Goal: Information Seeking & Learning: Compare options

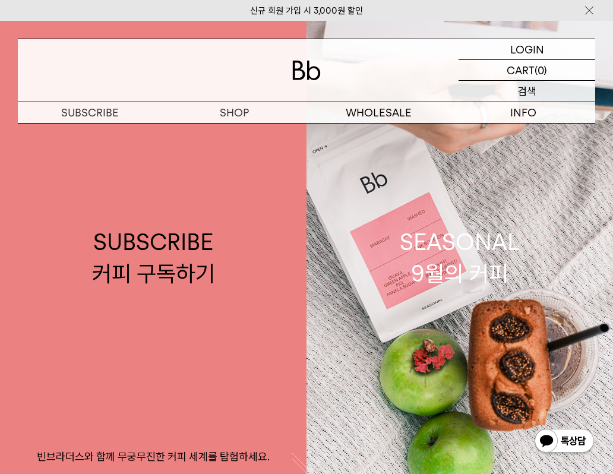
click at [529, 96] on p "검색" at bounding box center [526, 91] width 19 height 21
click at [472, 100] on input "text" at bounding box center [526, 91] width 137 height 21
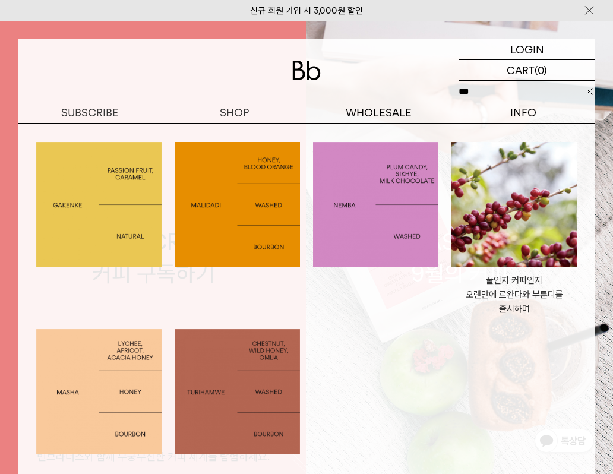
type input "***"
click input "**" at bounding box center [0, 0] width 0 height 0
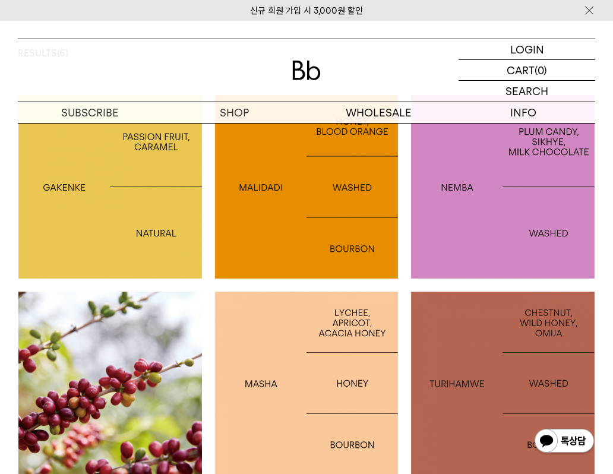
scroll to position [244, 0]
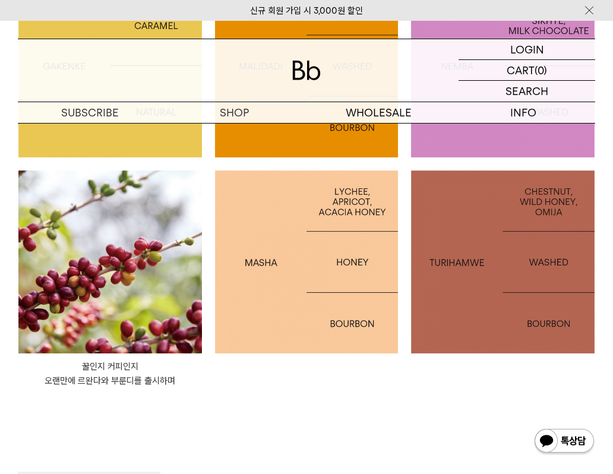
click at [69, 254] on img at bounding box center [109, 261] width 183 height 183
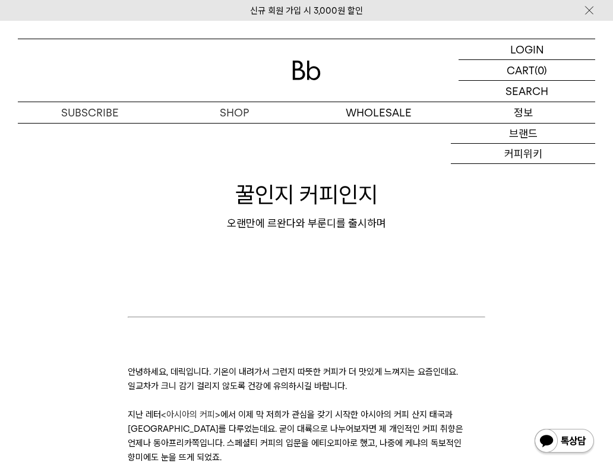
click at [0, 0] on p "검색" at bounding box center [0, 0] width 0 height 0
click at [518, 91] on input "text" at bounding box center [526, 91] width 137 height 21
paste input "*********"
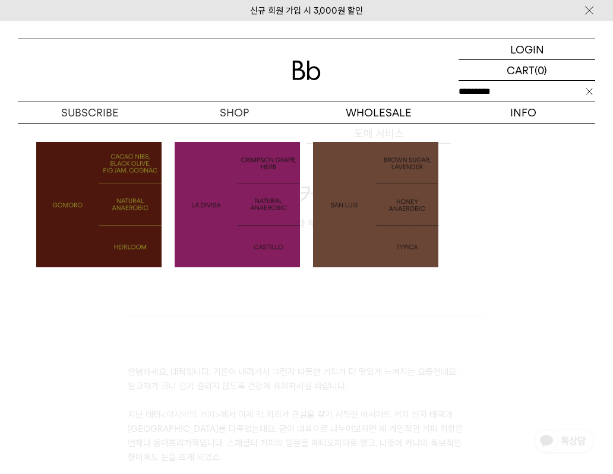
type input "*********"
click at [124, 194] on img at bounding box center [98, 204] width 125 height 125
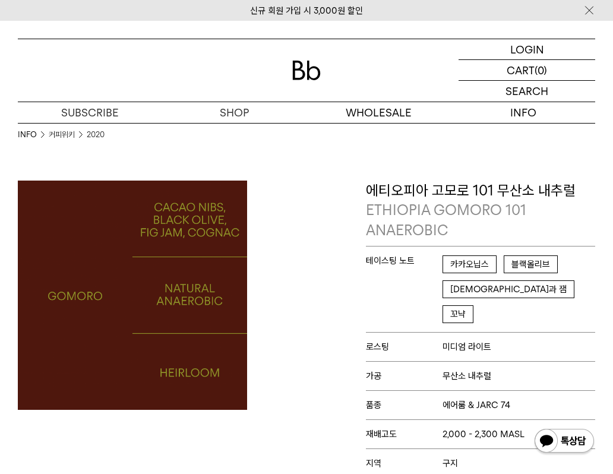
scroll to position [29, 0]
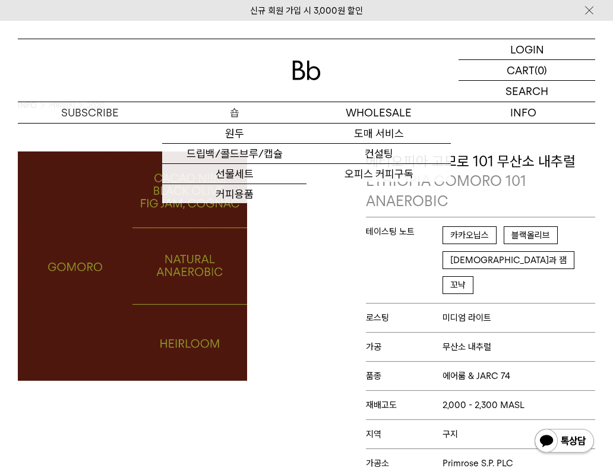
click at [233, 112] on p "숍" at bounding box center [234, 112] width 144 height 21
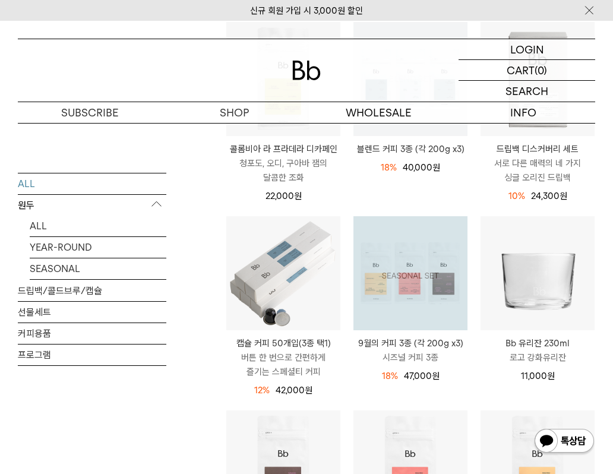
scroll to position [284, 0]
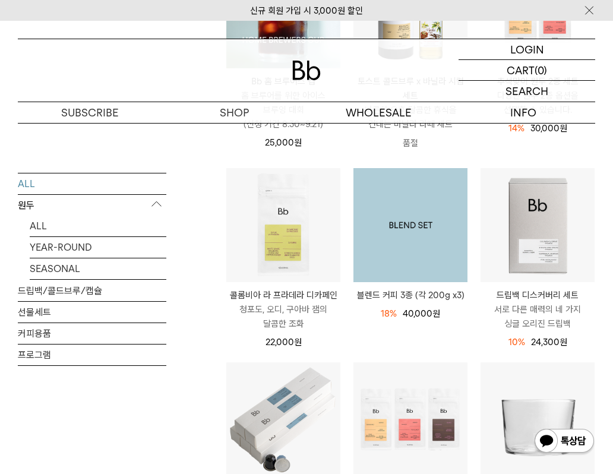
click at [401, 213] on img at bounding box center [410, 225] width 114 height 114
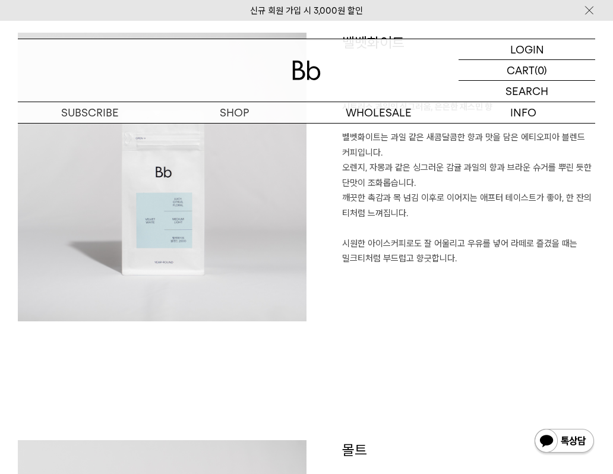
scroll to position [1442, 0]
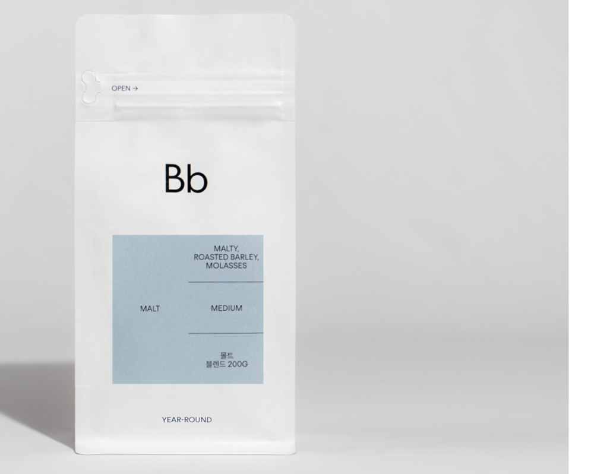
click at [228, 329] on img at bounding box center [162, 332] width 289 height 289
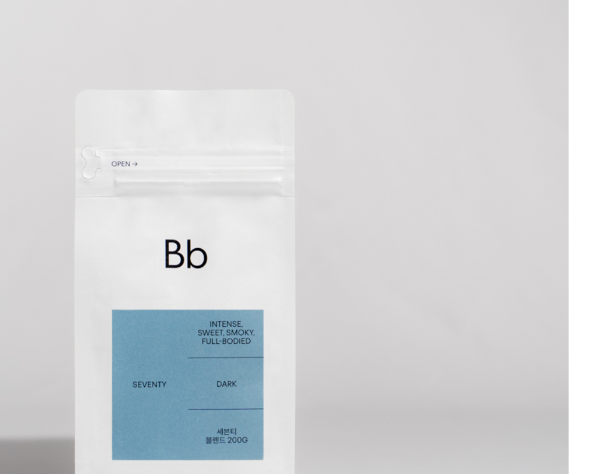
scroll to position [1859, 0]
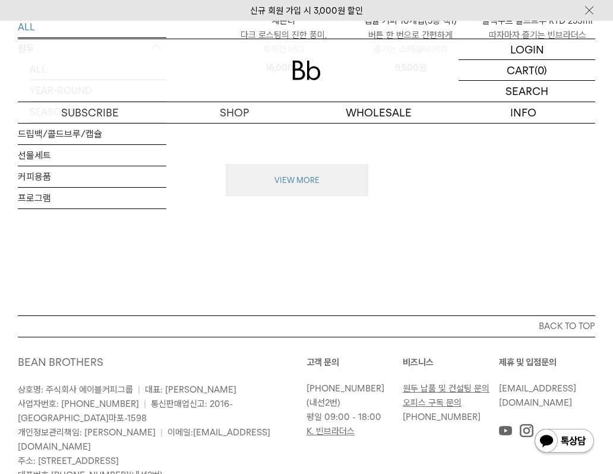
click at [305, 170] on button "VIEW MORE" at bounding box center [297, 180] width 142 height 33
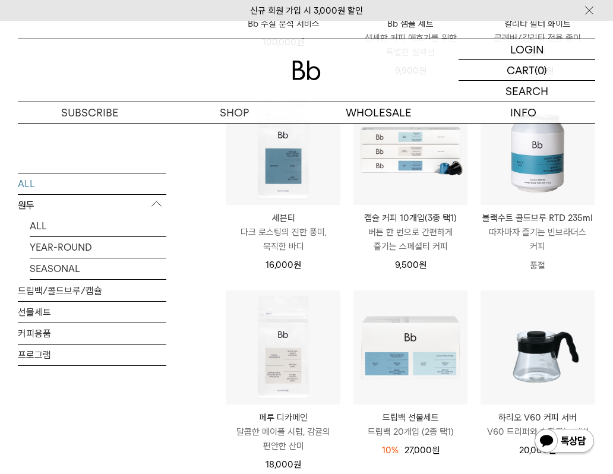
scroll to position [1360, 0]
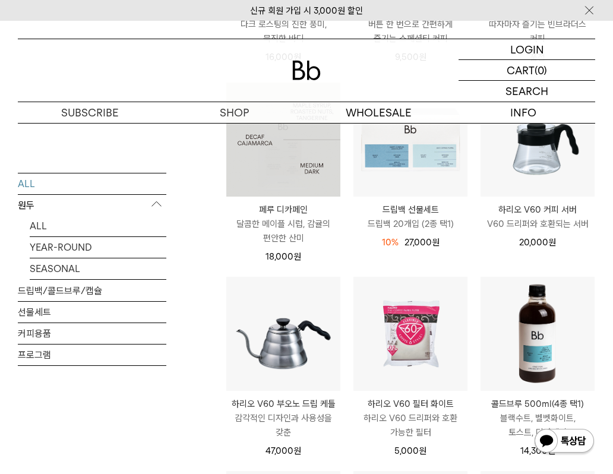
click at [290, 170] on img at bounding box center [283, 140] width 114 height 114
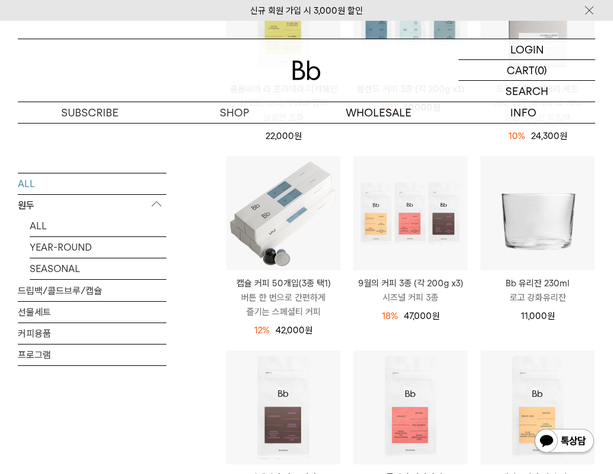
scroll to position [238, 0]
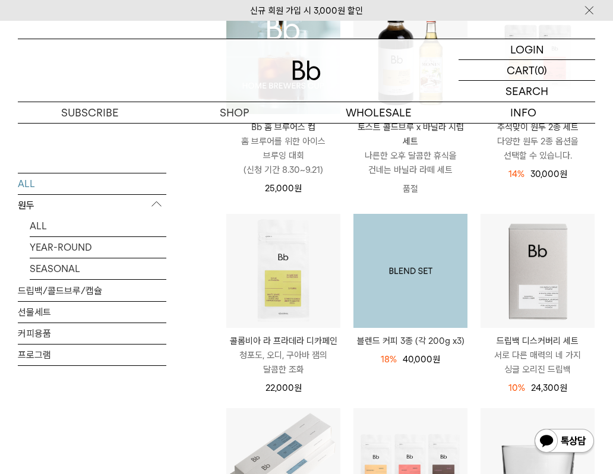
click at [412, 277] on img at bounding box center [410, 271] width 114 height 114
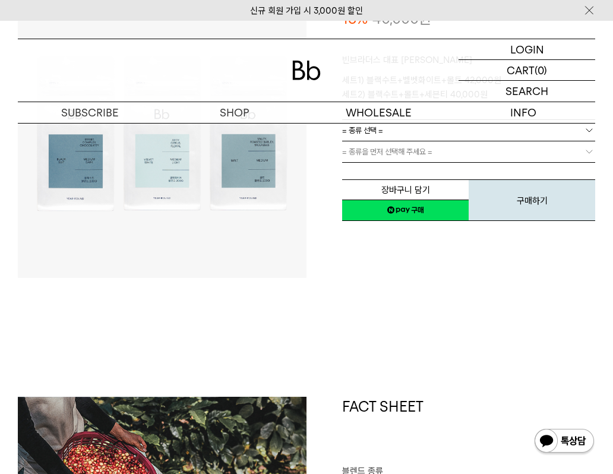
scroll to position [35, 0]
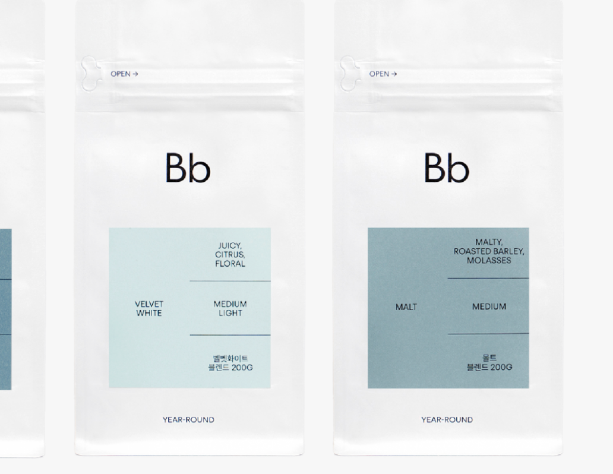
click at [205, 251] on img at bounding box center [162, 256] width 289 height 289
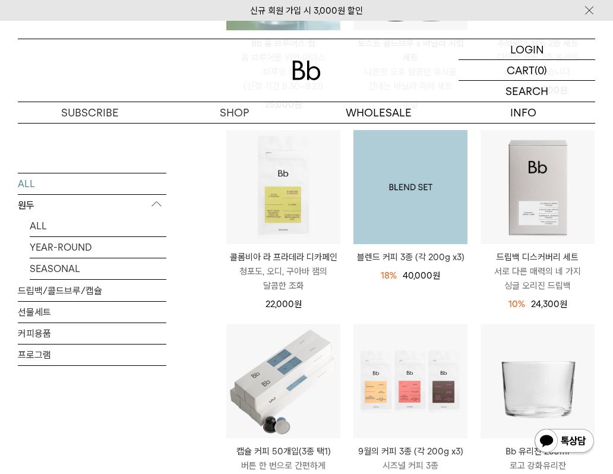
scroll to position [71, 0]
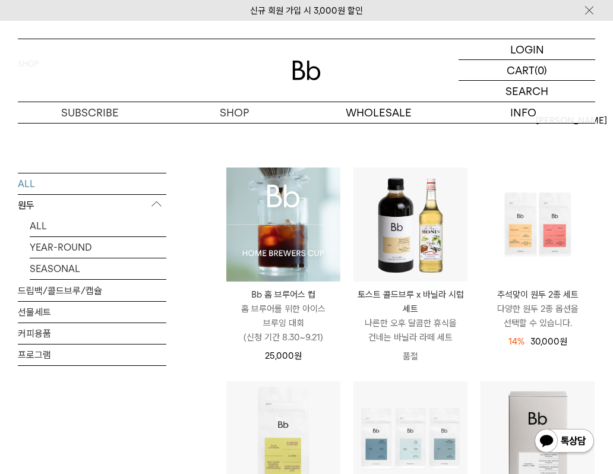
click at [34, 212] on p "원두" at bounding box center [92, 204] width 148 height 21
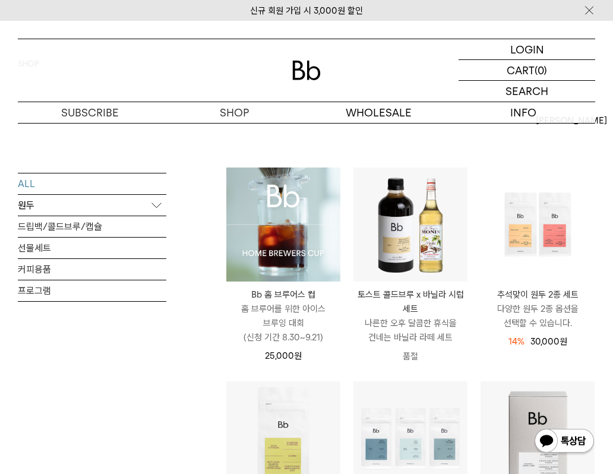
click at [34, 205] on p "원두" at bounding box center [92, 204] width 148 height 21
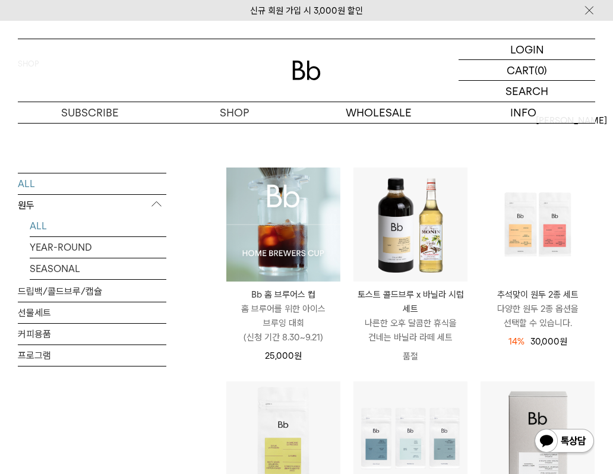
click at [35, 221] on link "ALL" at bounding box center [98, 225] width 137 height 21
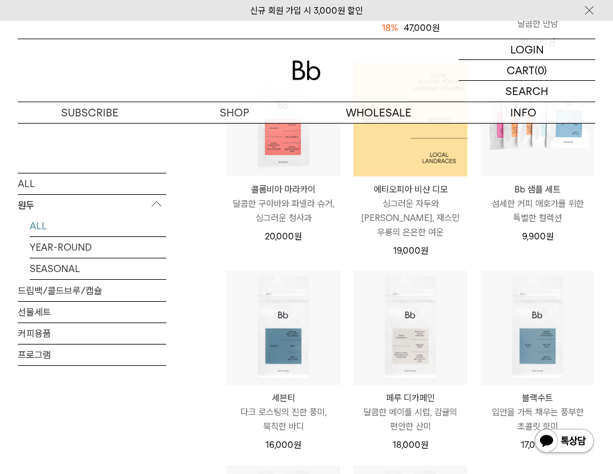
scroll to position [769, 0]
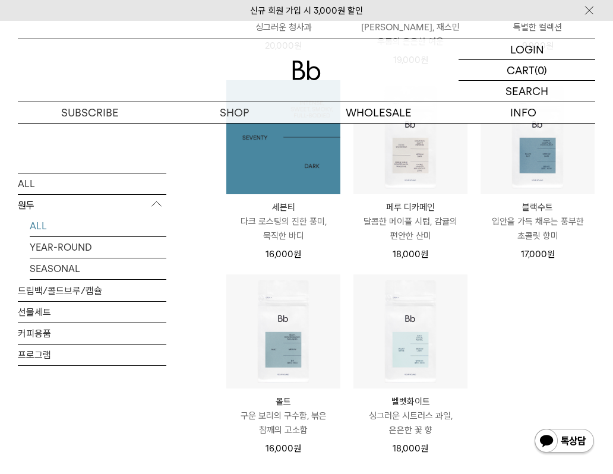
click at [292, 147] on img at bounding box center [283, 137] width 114 height 114
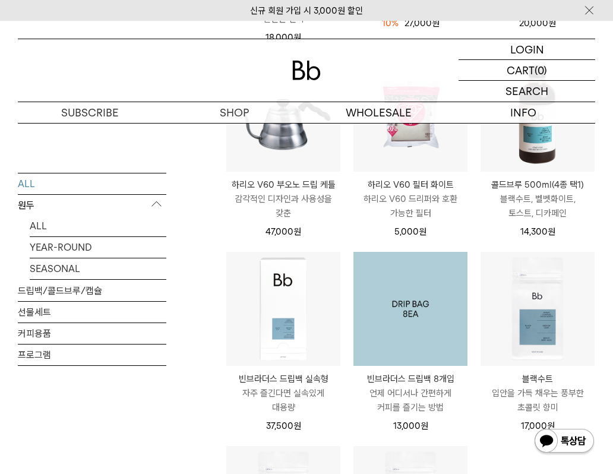
scroll to position [1578, 0]
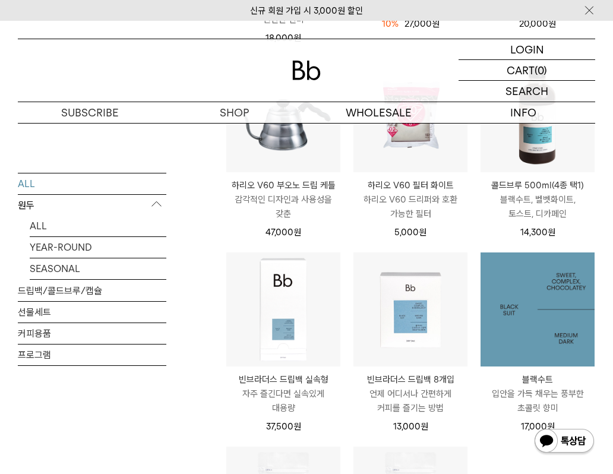
click at [509, 284] on img at bounding box center [537, 309] width 114 height 114
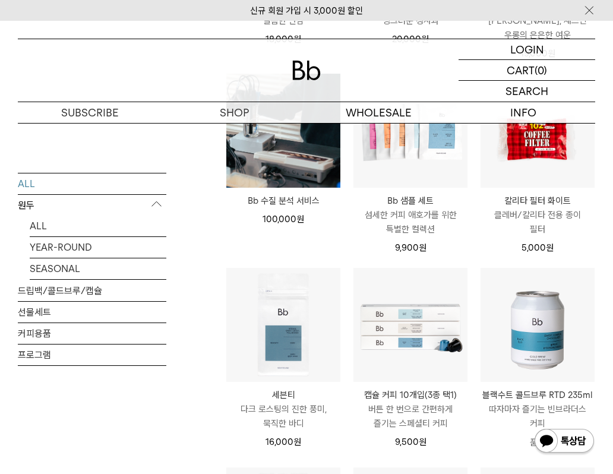
scroll to position [1165, 0]
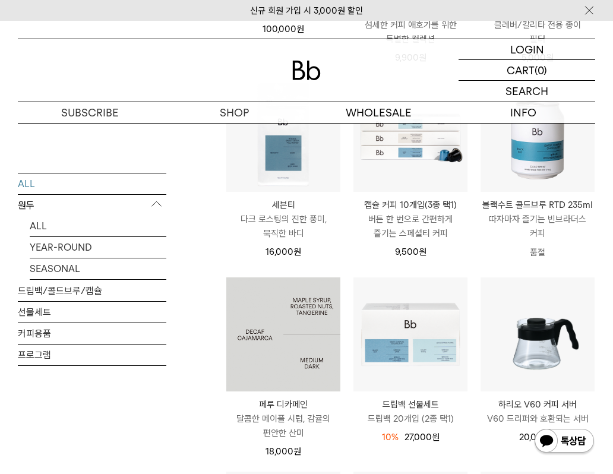
click at [267, 337] on img at bounding box center [283, 334] width 114 height 114
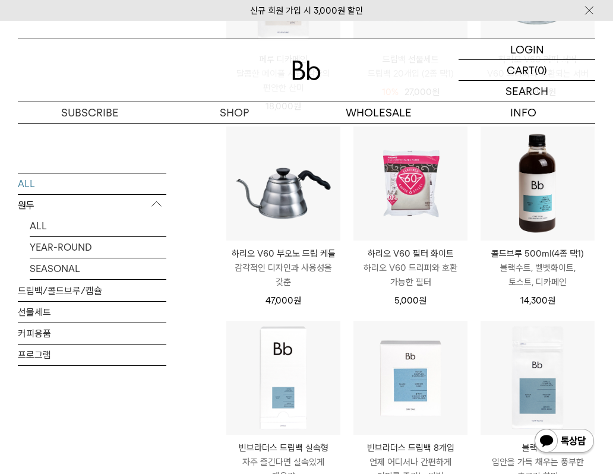
scroll to position [1656, 0]
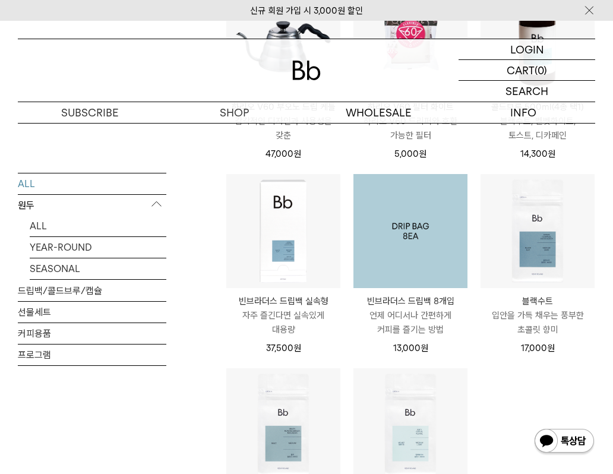
click at [413, 255] on img at bounding box center [410, 231] width 114 height 114
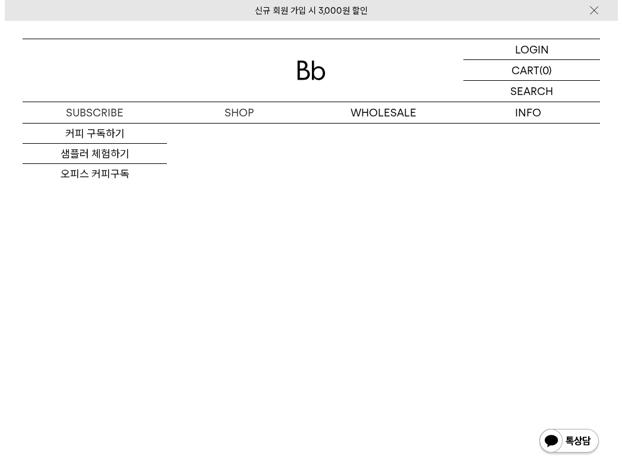
scroll to position [1567, 0]
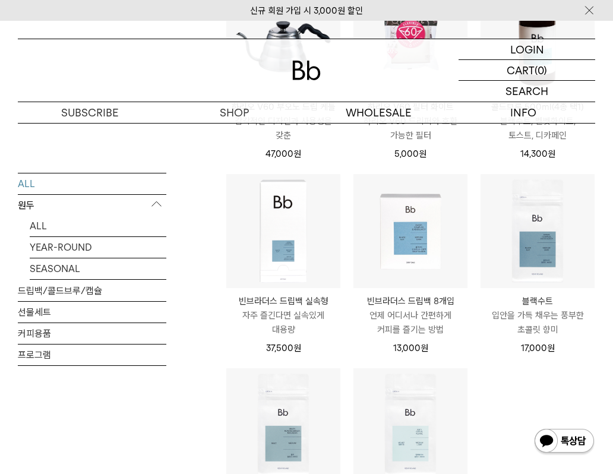
click at [0, 0] on img at bounding box center [0, 0] width 0 height 0
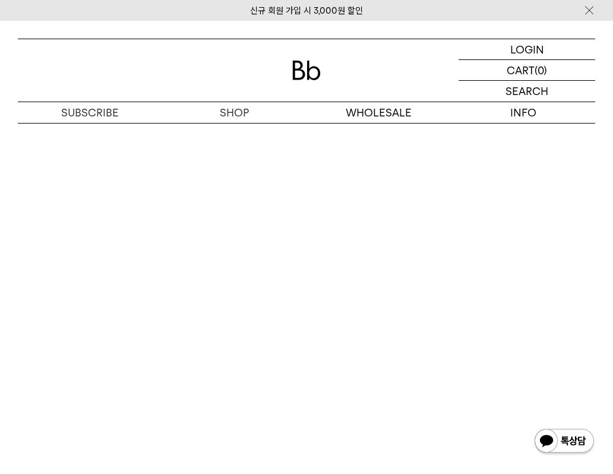
scroll to position [1554, 0]
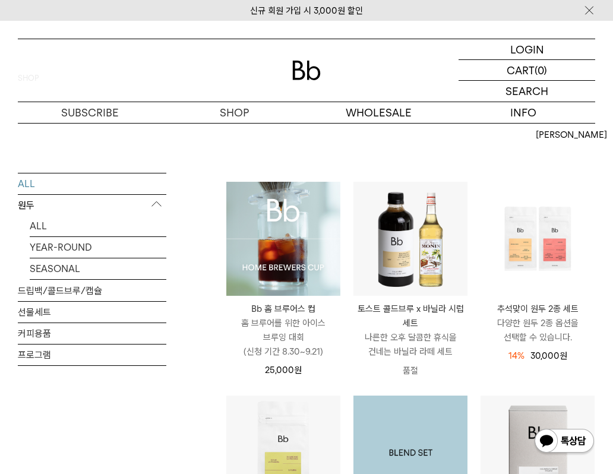
scroll to position [369, 0]
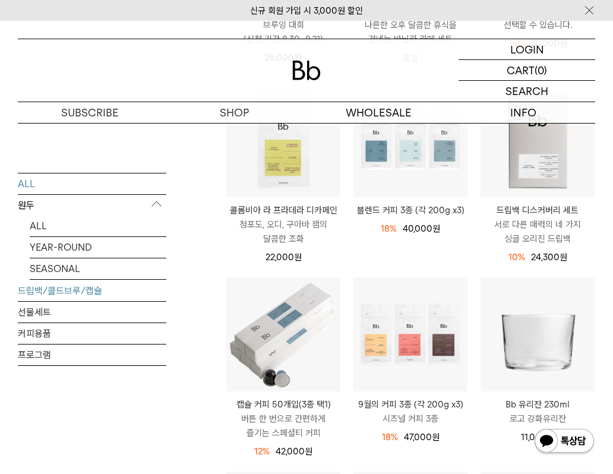
click at [66, 294] on link "드립백/콜드브루/캡슐" at bounding box center [92, 290] width 148 height 21
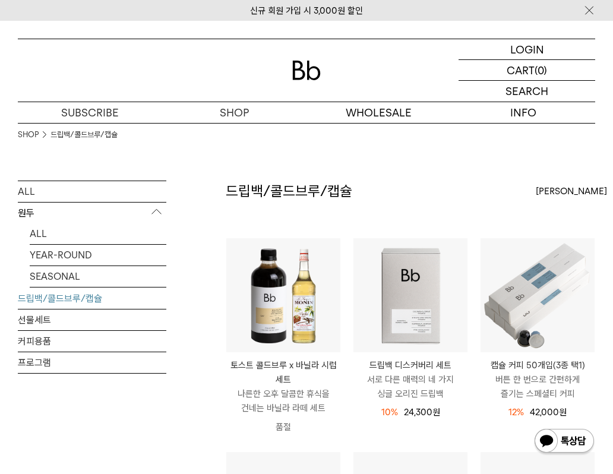
click at [445, 309] on div at bounding box center [410, 295] width 114 height 114
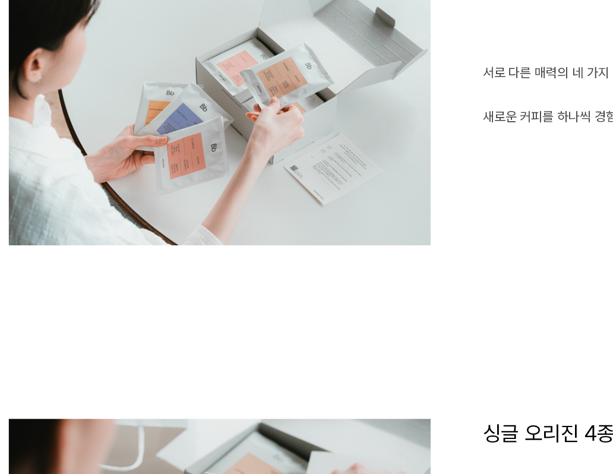
scroll to position [818, 0]
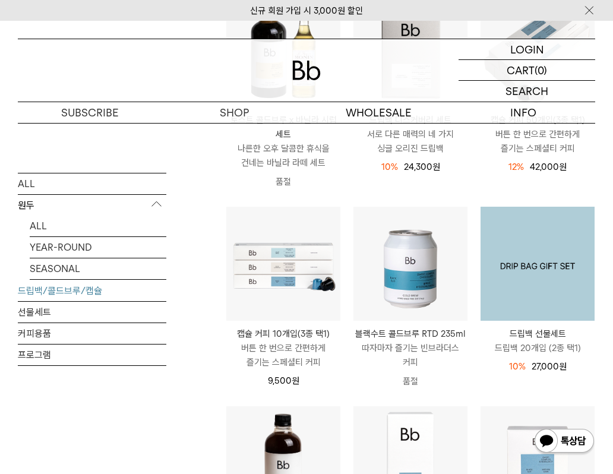
scroll to position [329, 0]
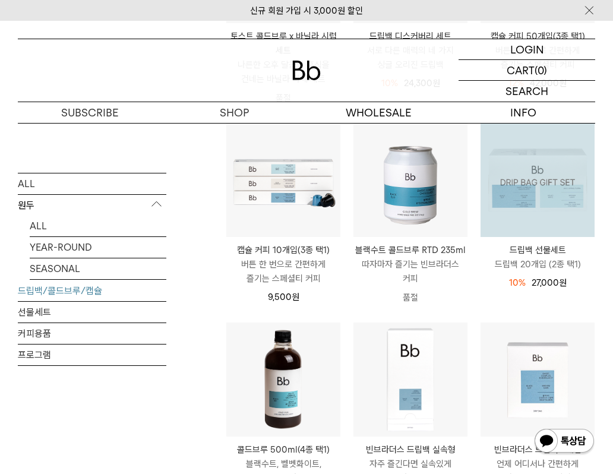
click at [538, 227] on img at bounding box center [537, 180] width 114 height 114
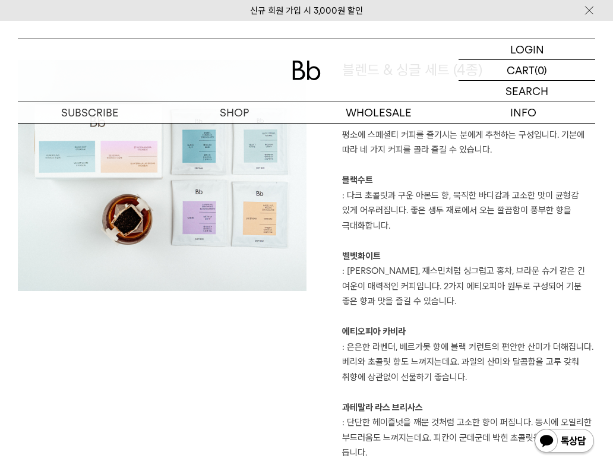
scroll to position [1496, 0]
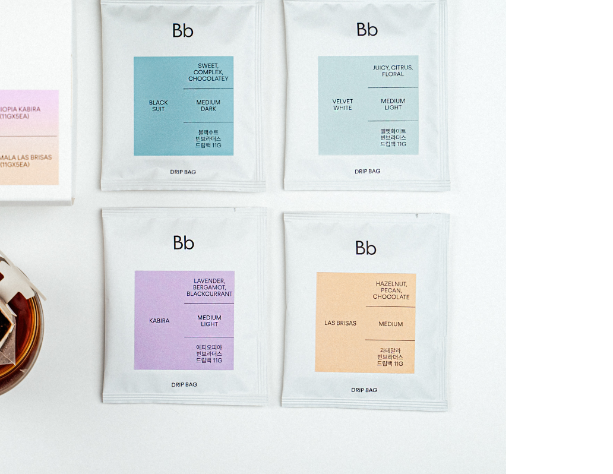
click at [207, 369] on img at bounding box center [162, 312] width 289 height 231
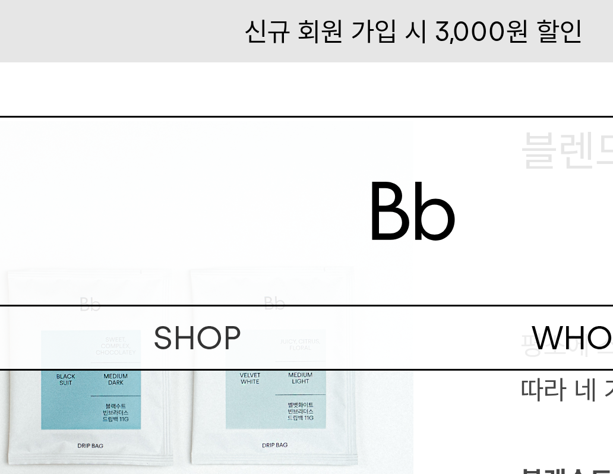
scroll to position [1653, 0]
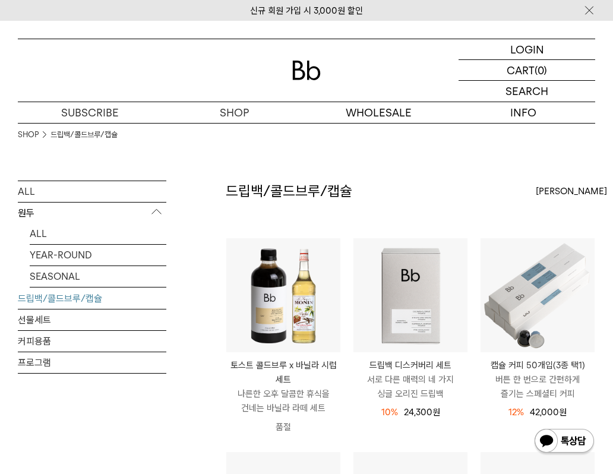
drag, startPoint x: 53, startPoint y: 204, endPoint x: 38, endPoint y: 202, distance: 15.6
click at [53, 205] on p "원두" at bounding box center [92, 212] width 148 height 21
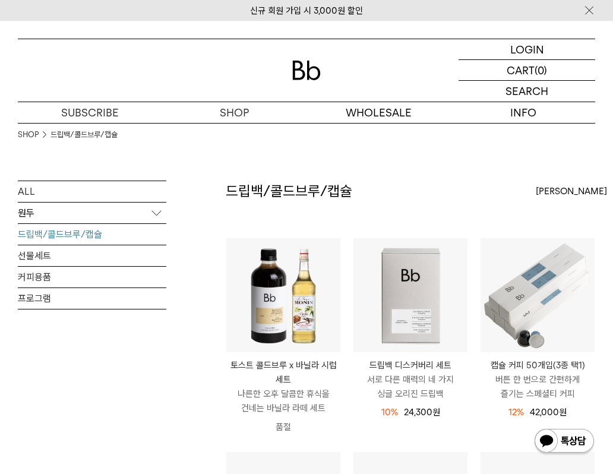
click at [30, 211] on p "원두" at bounding box center [92, 212] width 148 height 21
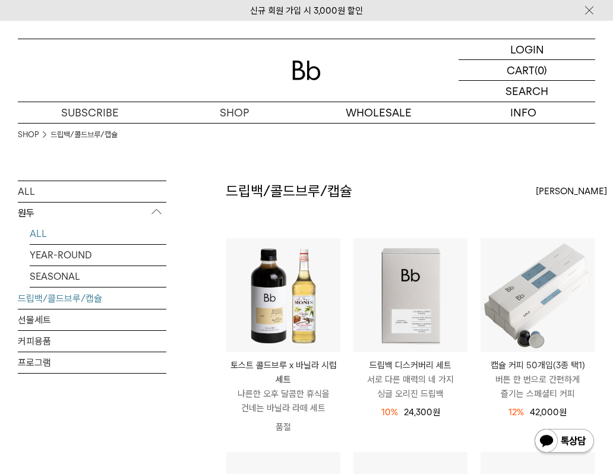
click at [32, 234] on link "ALL" at bounding box center [98, 233] width 137 height 21
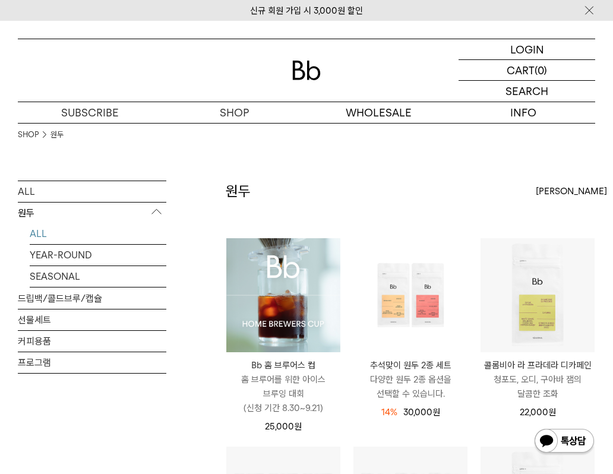
scroll to position [273, 0]
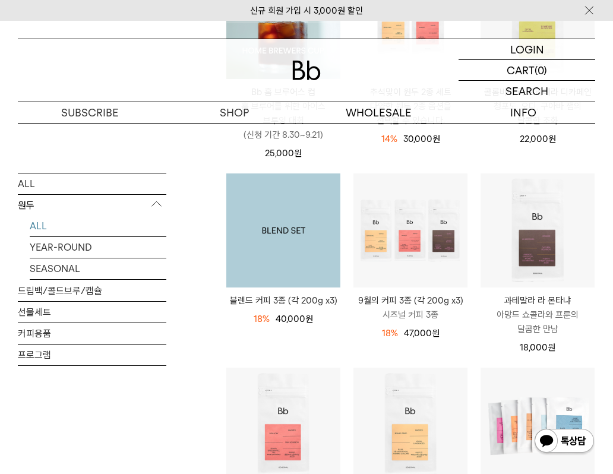
click at [300, 259] on img at bounding box center [283, 230] width 114 height 114
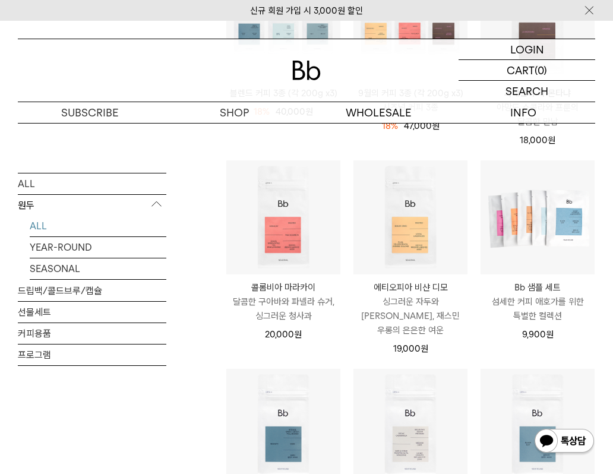
scroll to position [671, 0]
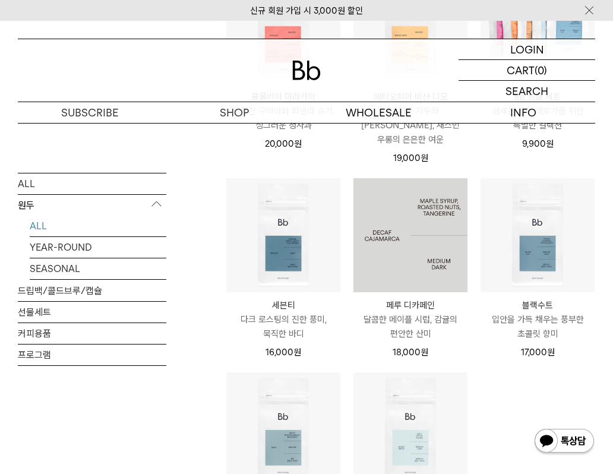
click at [405, 249] on img at bounding box center [410, 235] width 114 height 114
